Goal: Communication & Community: Answer question/provide support

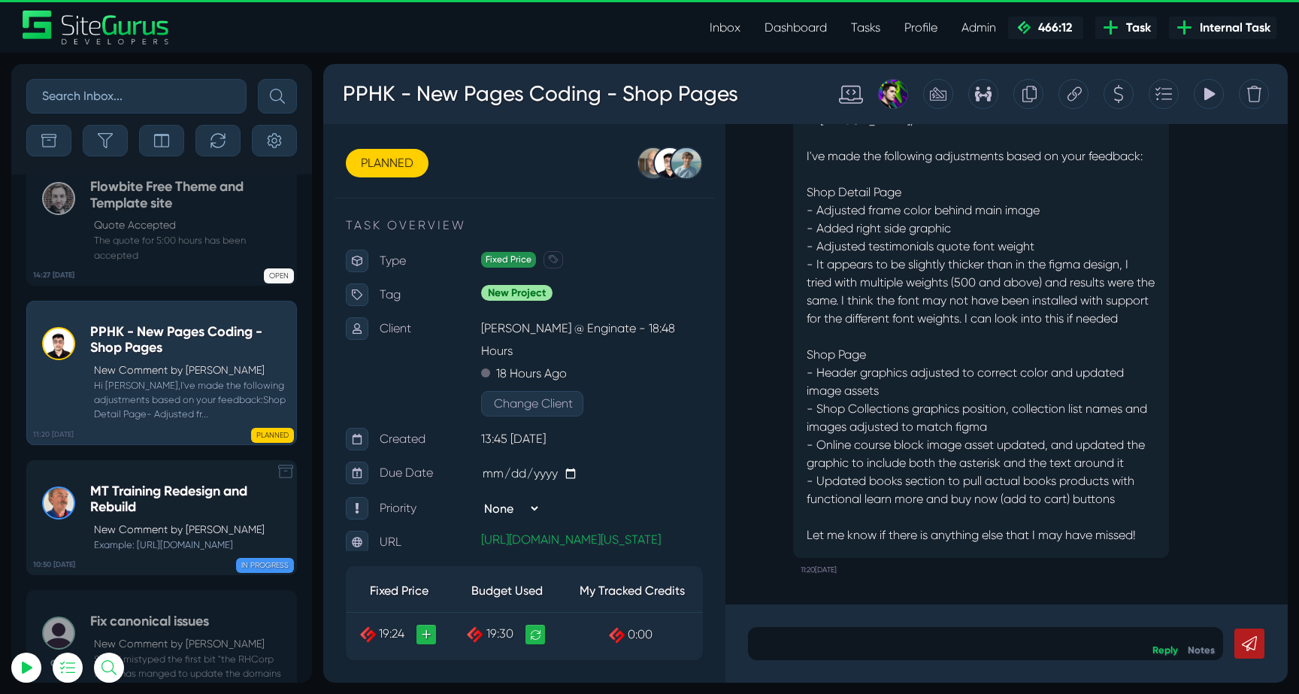
drag, startPoint x: 166, startPoint y: 404, endPoint x: 10, endPoint y: 299, distance: 188.1
click at [166, 484] on h5 "MT Training Redesign and Rebuild" at bounding box center [189, 500] width 199 height 32
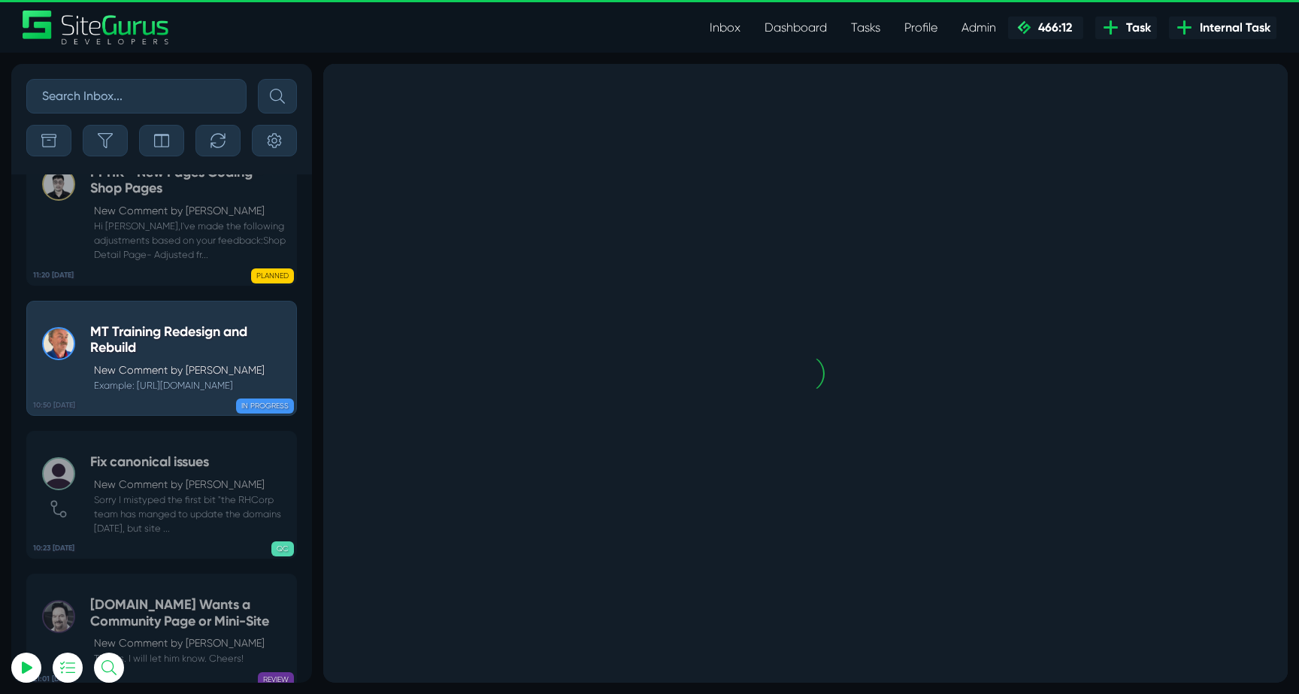
scroll to position [-59306, 0]
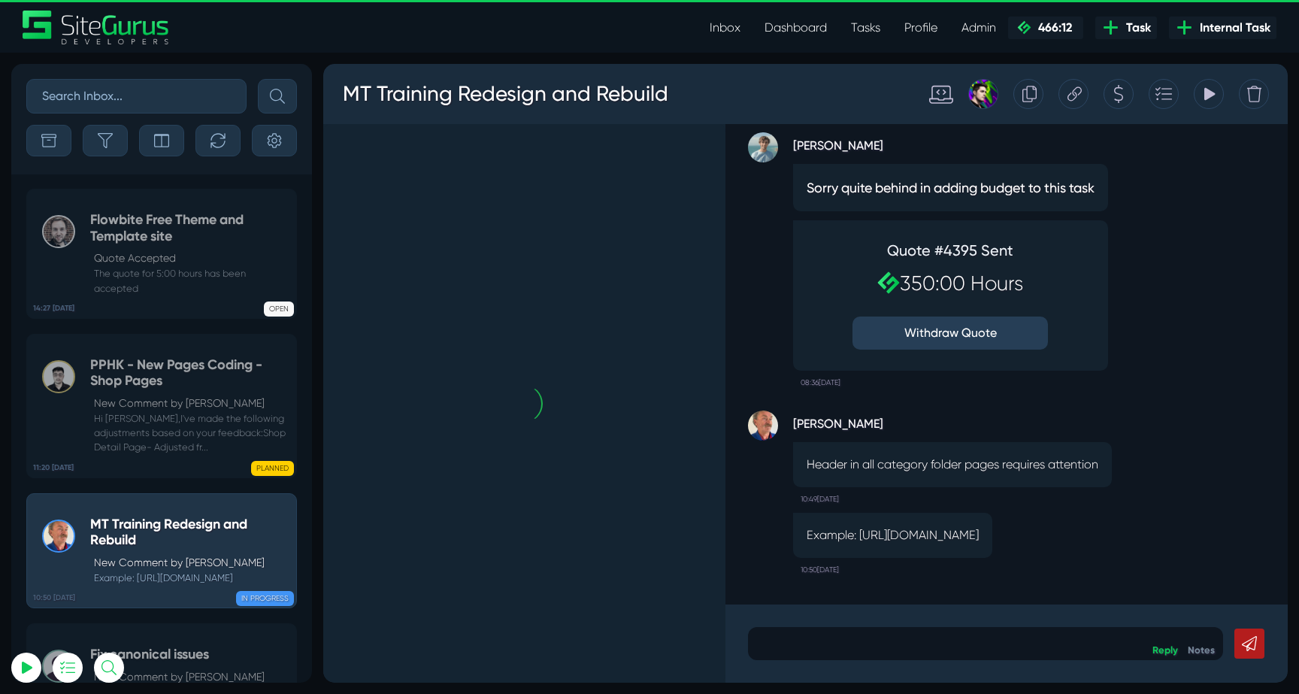
click at [159, 231] on h5 "Flowbite Free Theme and Template site" at bounding box center [189, 228] width 199 height 32
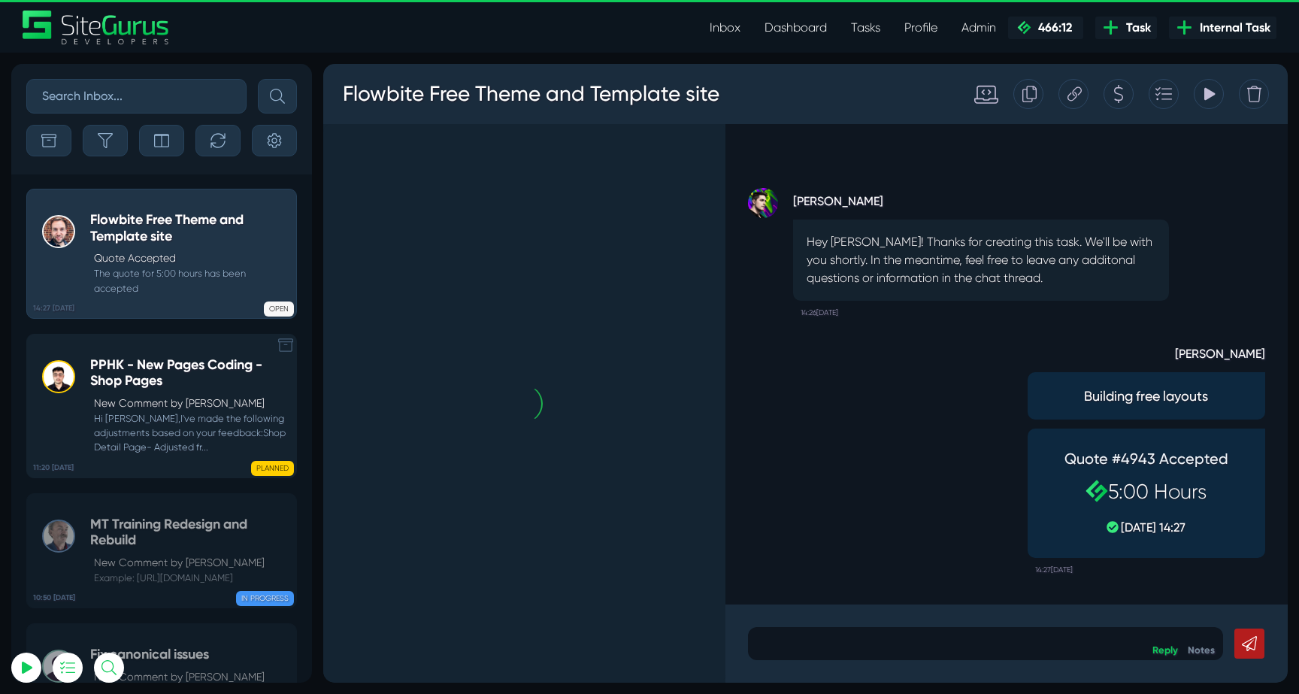
click at [171, 410] on p "New Comment by [PERSON_NAME]" at bounding box center [191, 404] width 195 height 16
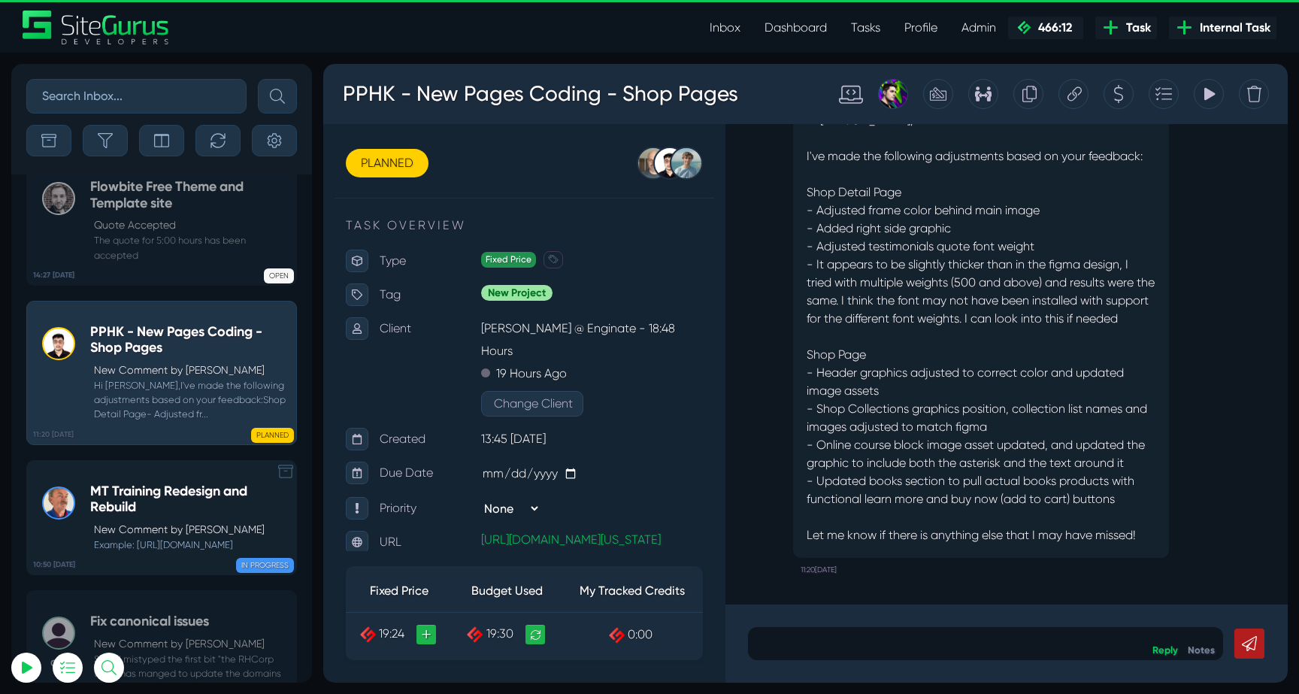
click at [194, 538] on small "Example: [URL][DOMAIN_NAME]" at bounding box center [189, 545] width 199 height 14
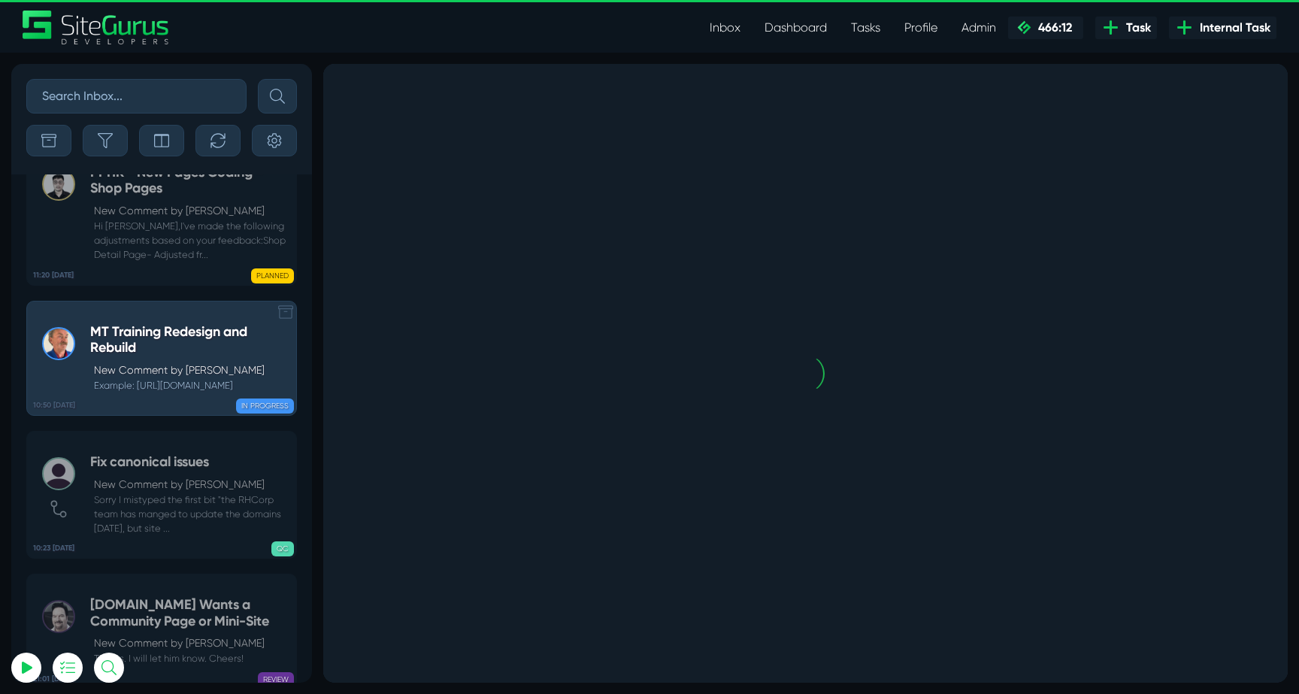
scroll to position [-59306, 0]
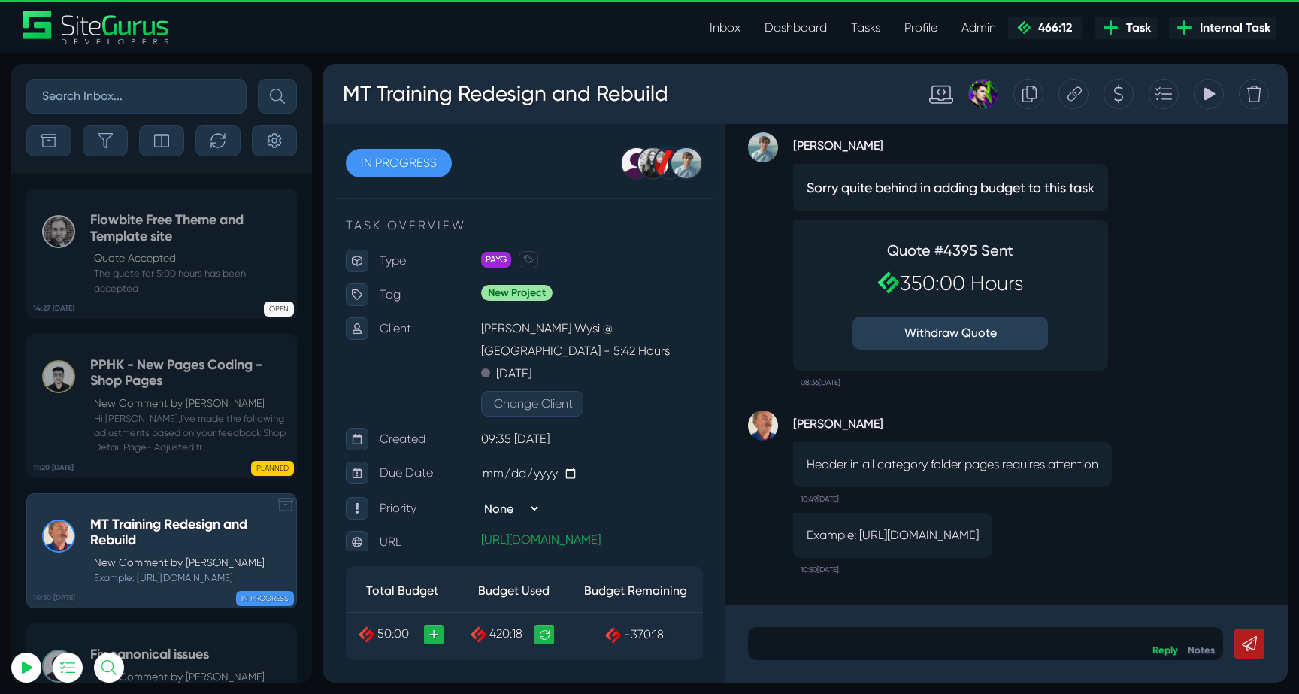
click at [196, 226] on h5 "Flowbite Free Theme and Template site" at bounding box center [189, 228] width 199 height 32
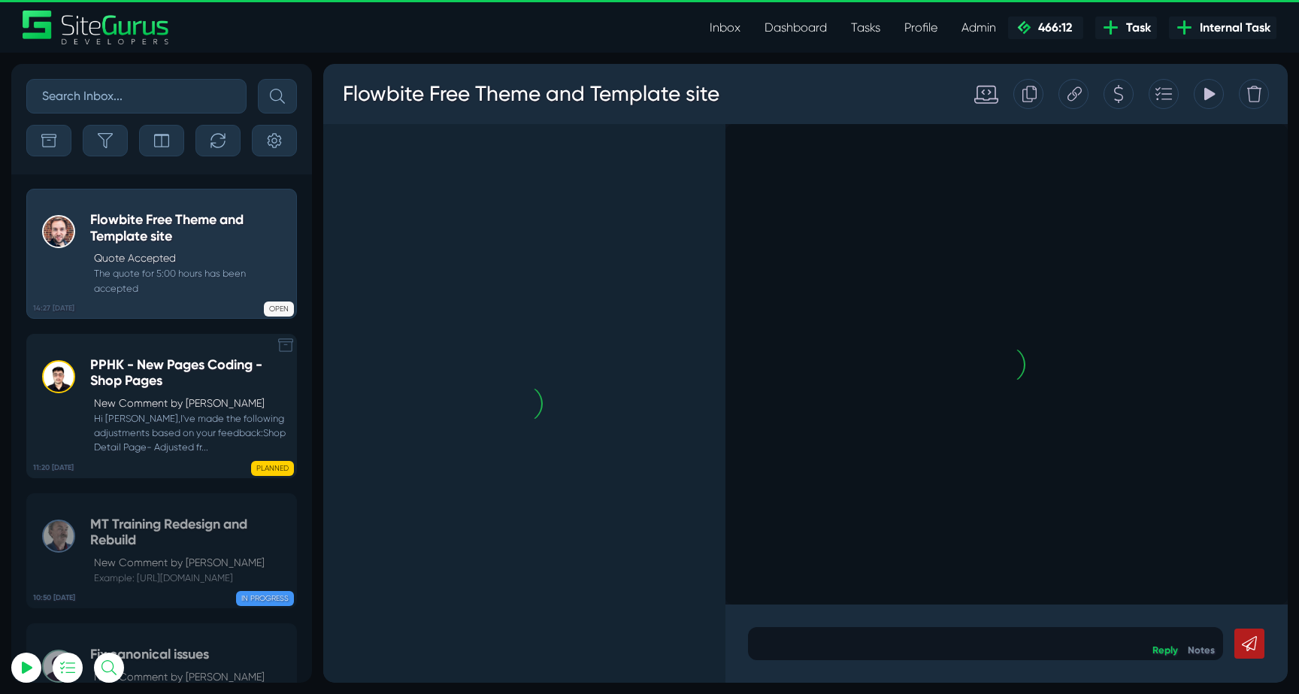
click at [188, 388] on h5 "PPHK - New Pages Coding - Shop Pages" at bounding box center [189, 373] width 199 height 32
